Goal: Find specific page/section: Find specific page/section

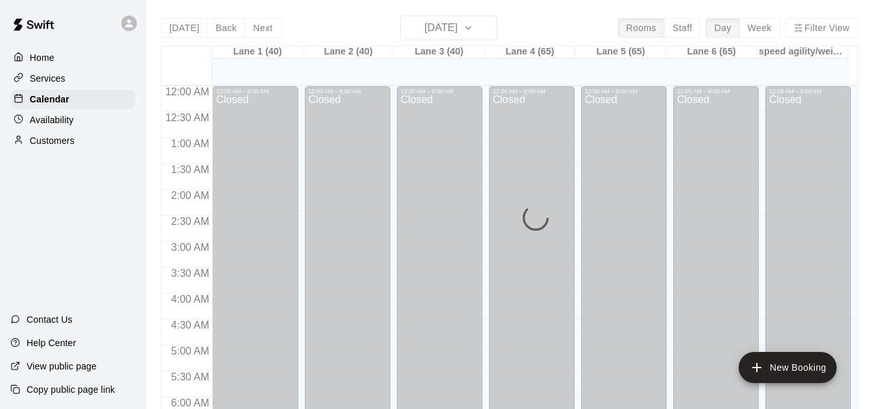
scroll to position [771, 0]
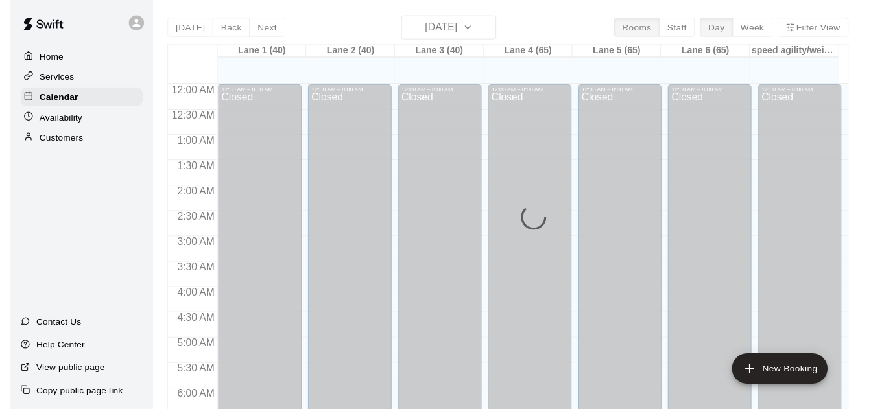
scroll to position [799, 0]
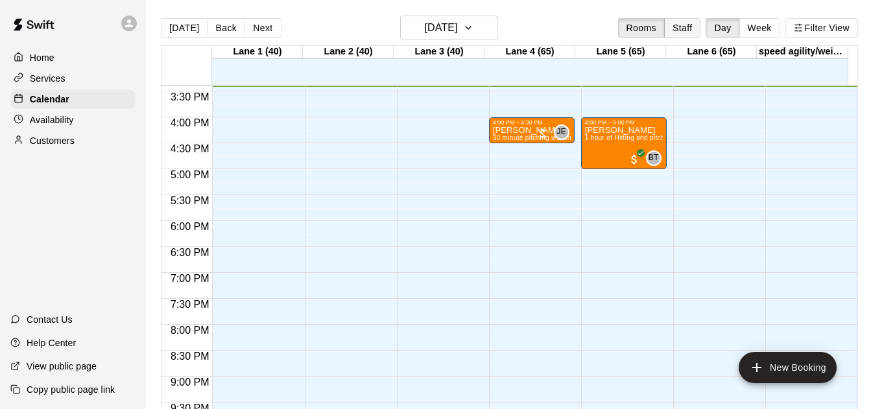
click at [687, 27] on button "Staff" at bounding box center [682, 27] width 37 height 19
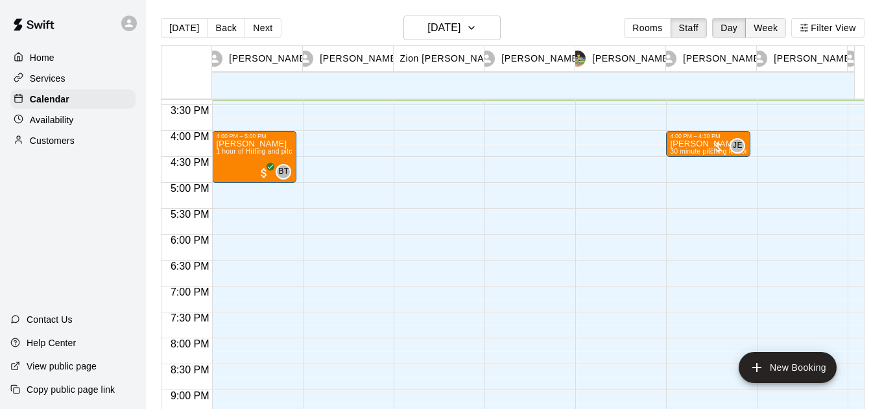
click at [785, 29] on button "Week" at bounding box center [765, 27] width 41 height 19
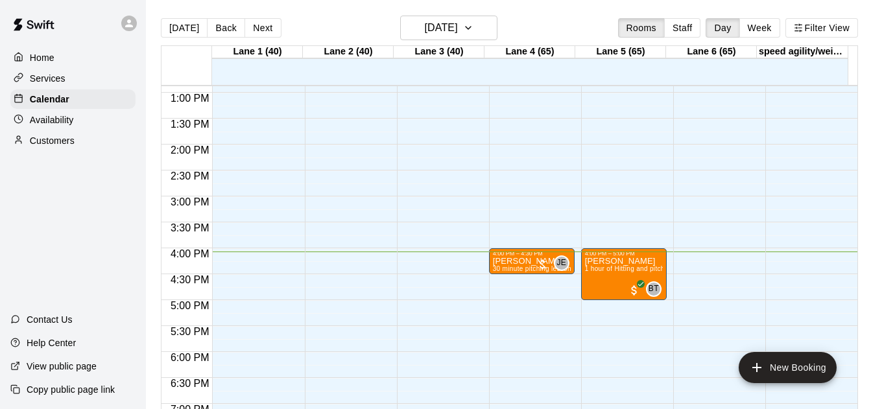
scroll to position [672, 0]
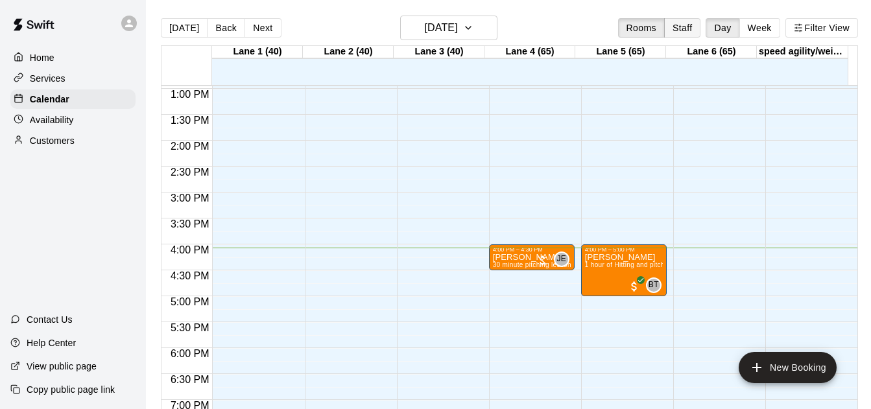
click at [681, 23] on button "Staff" at bounding box center [682, 27] width 37 height 19
